Goal: Task Accomplishment & Management: Manage account settings

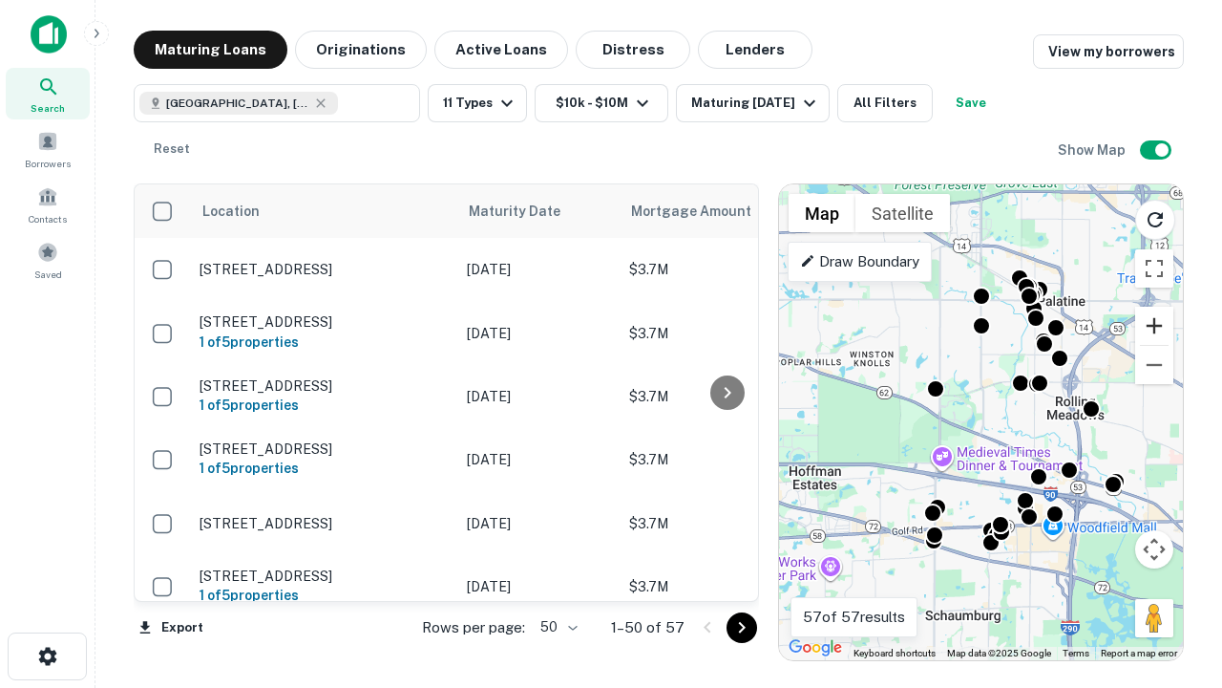
click at [1155, 326] on button "Zoom in" at bounding box center [1154, 326] width 38 height 38
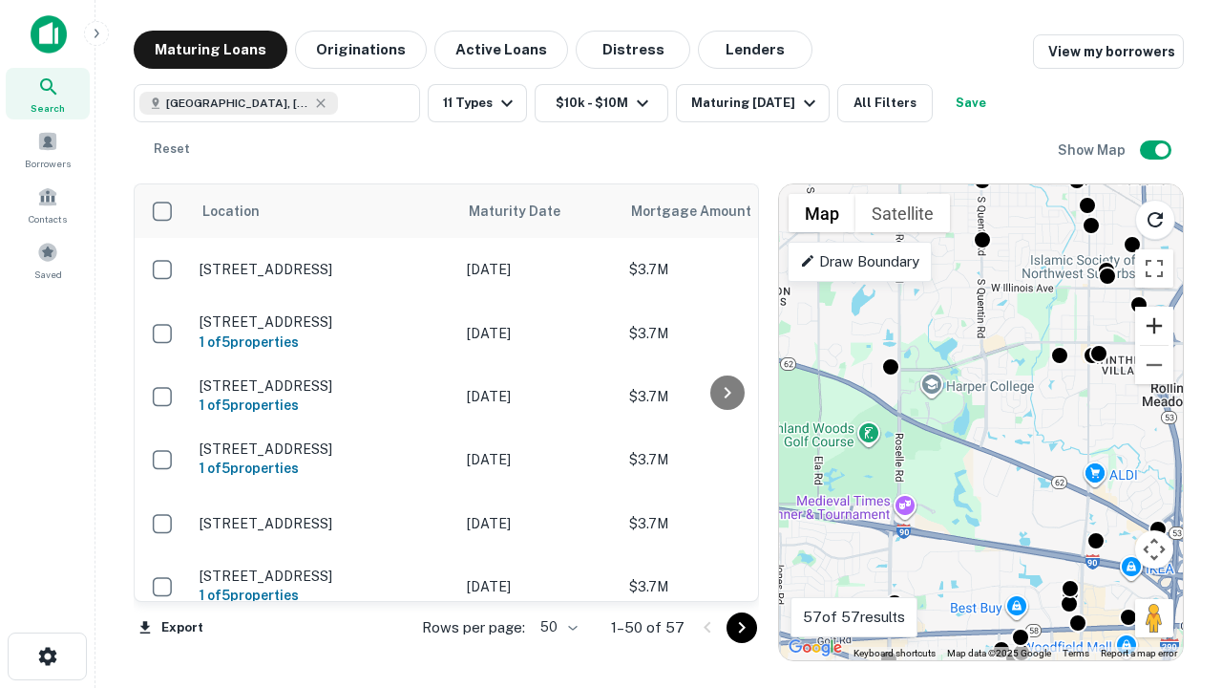
click at [1155, 326] on button "Zoom in" at bounding box center [1154, 326] width 38 height 38
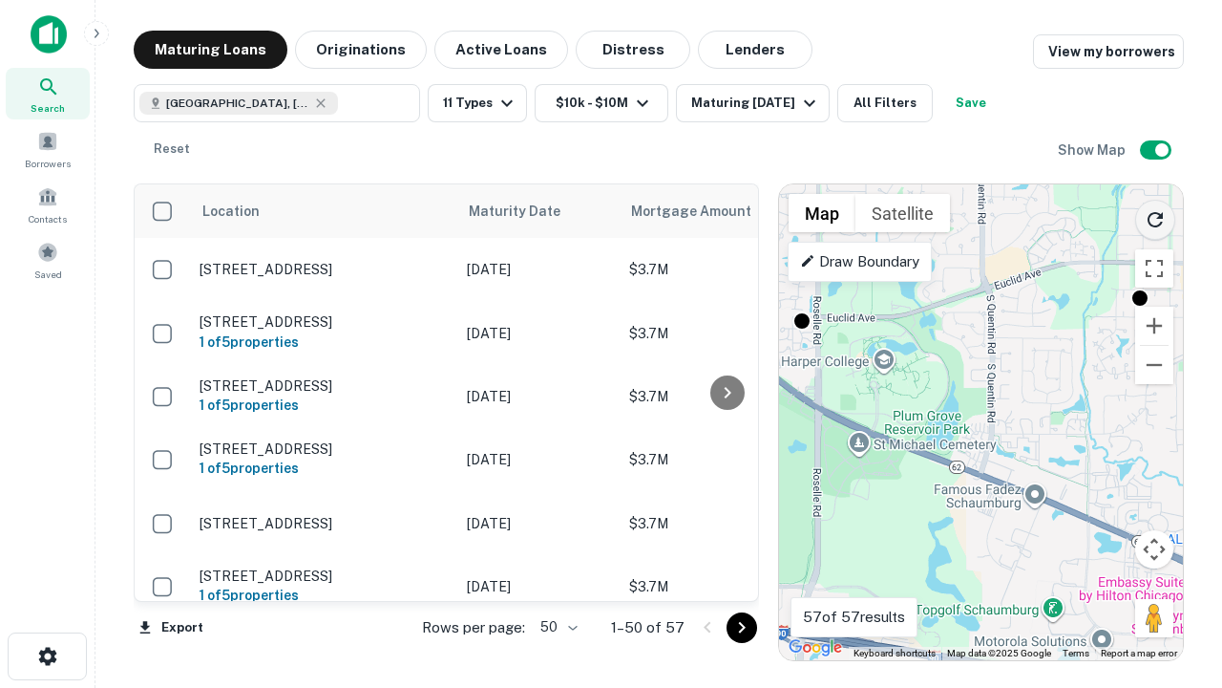
click at [1155, 216] on icon "Reload search area" at bounding box center [1155, 219] width 23 height 23
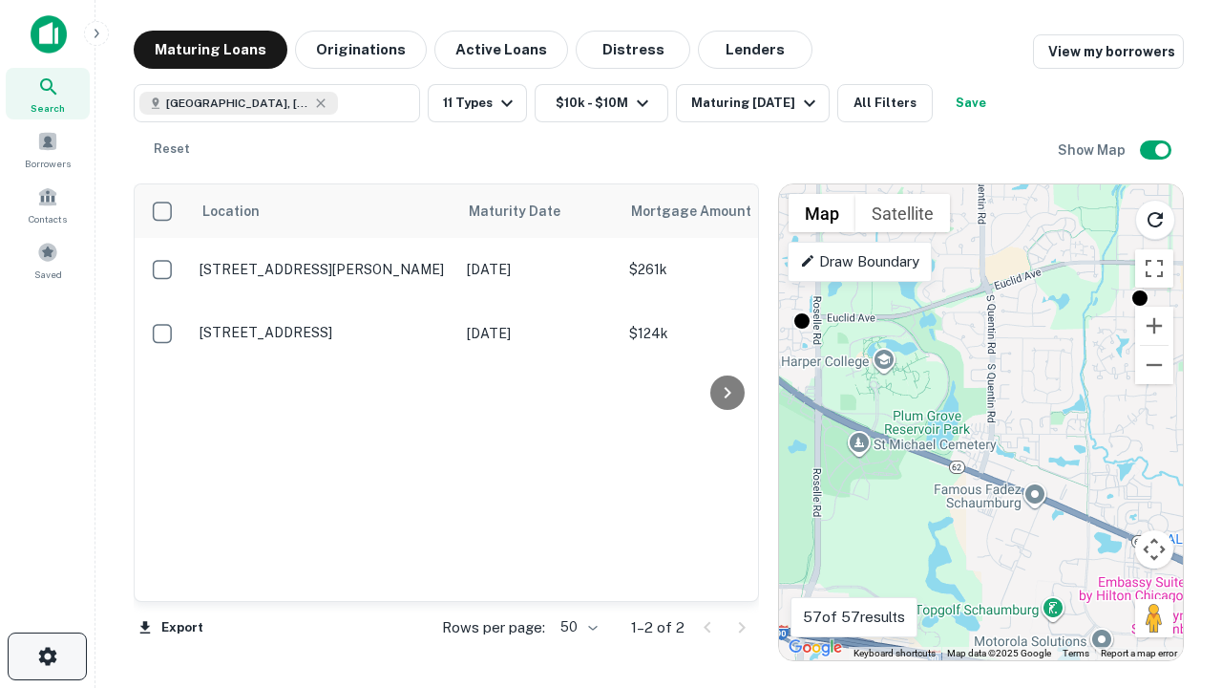
click at [47, 656] on icon "button" at bounding box center [47, 656] width 23 height 23
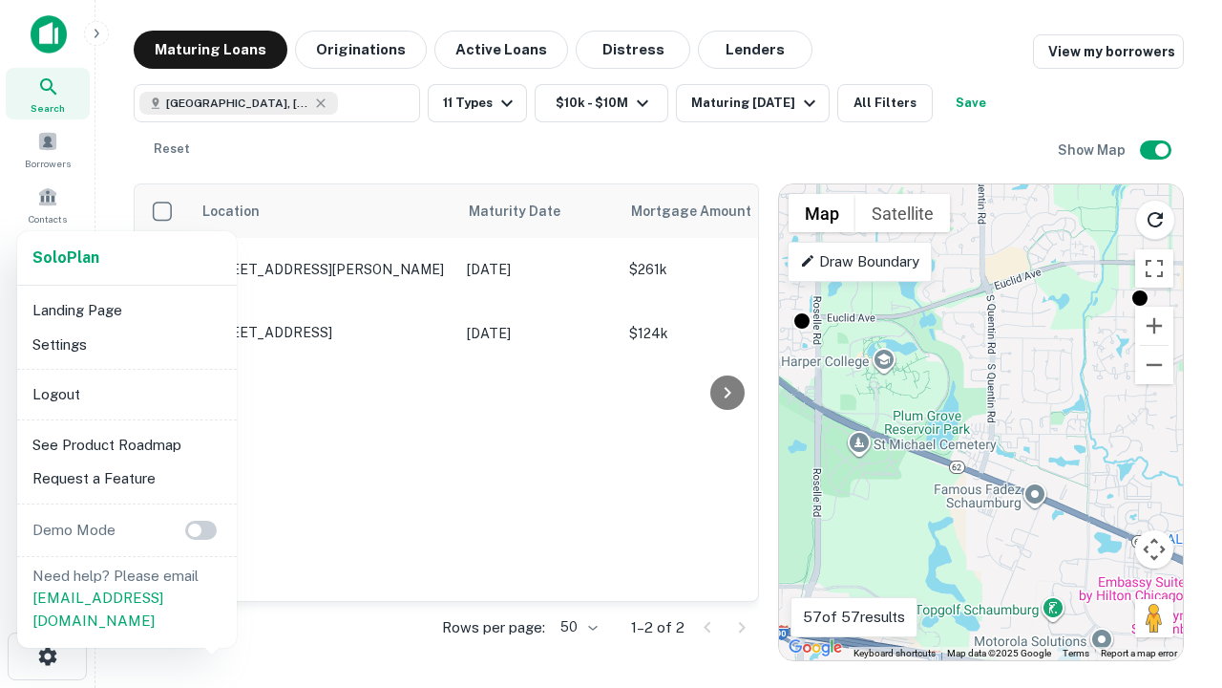
click at [126, 393] on li "Logout" at bounding box center [127, 394] width 204 height 34
